Goal: Register for event/course

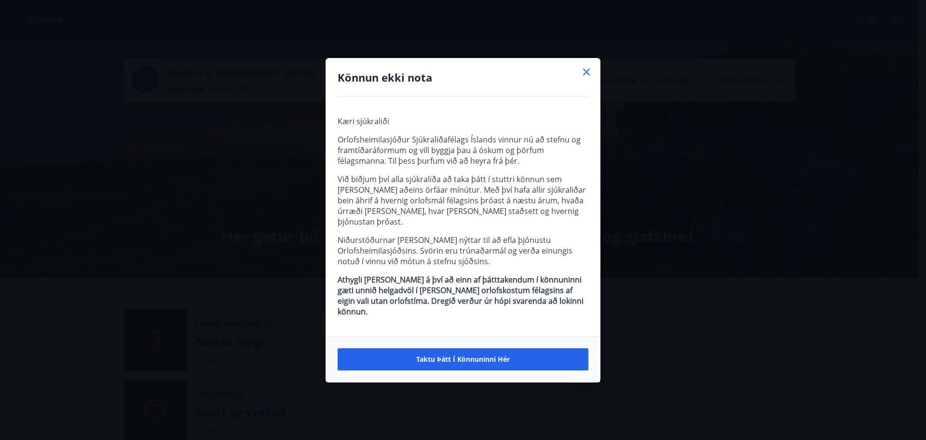
click at [587, 75] on icon at bounding box center [586, 72] width 7 height 7
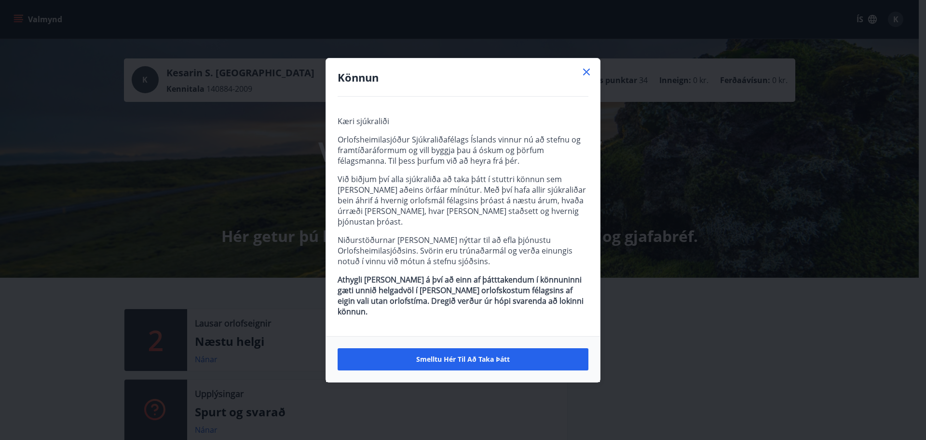
click at [588, 78] on icon at bounding box center [587, 72] width 12 height 12
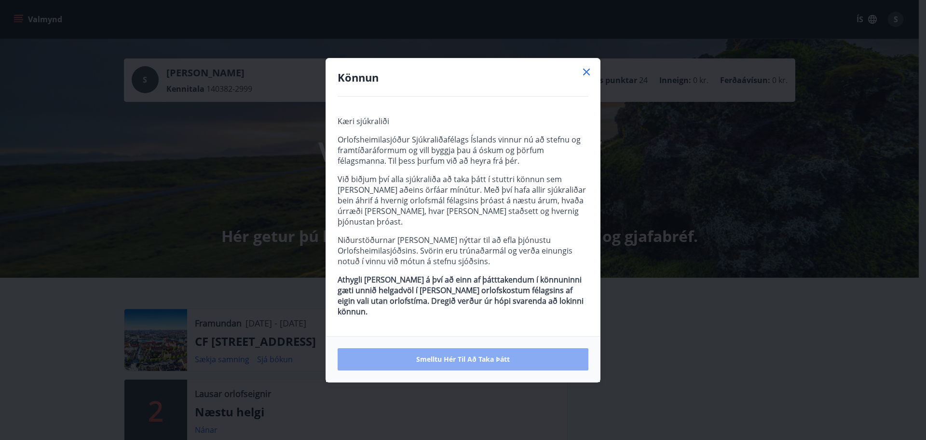
click at [451, 354] on span "Smelltu hér til að taka þátt" at bounding box center [463, 359] width 94 height 10
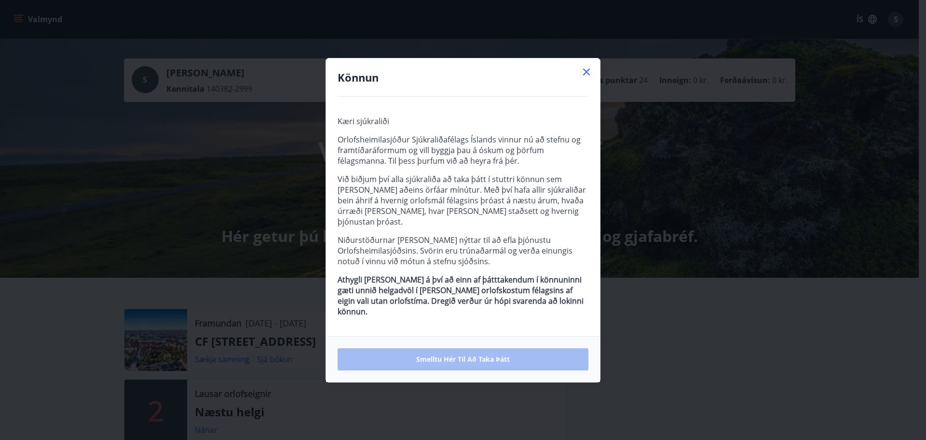
click at [485, 352] on div "Smelltu hér til að taka þátt" at bounding box center [463, 359] width 251 height 22
